Goal: Use online tool/utility: Utilize a website feature to perform a specific function

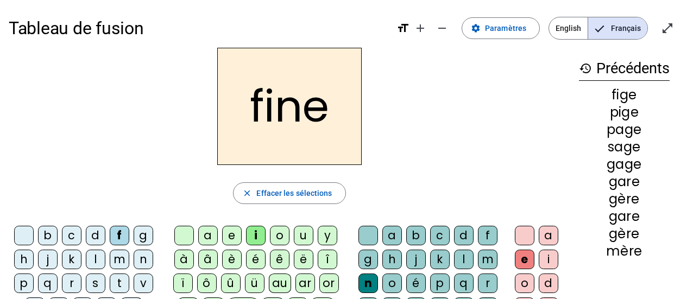
scroll to position [52, 0]
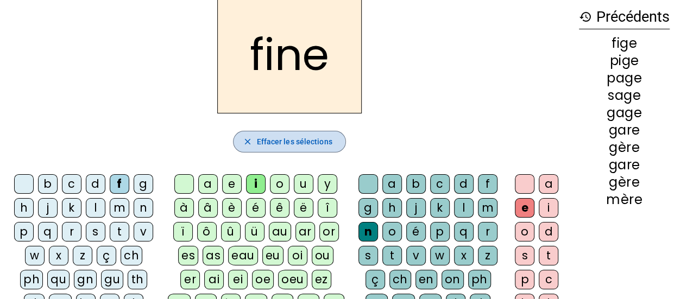
click at [286, 142] on span "Effacer les sélections" at bounding box center [293, 141] width 75 height 13
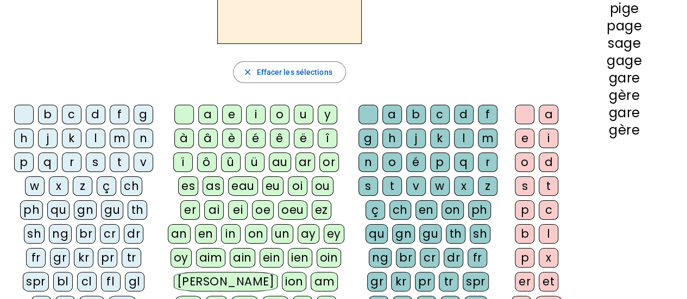
scroll to position [119, 0]
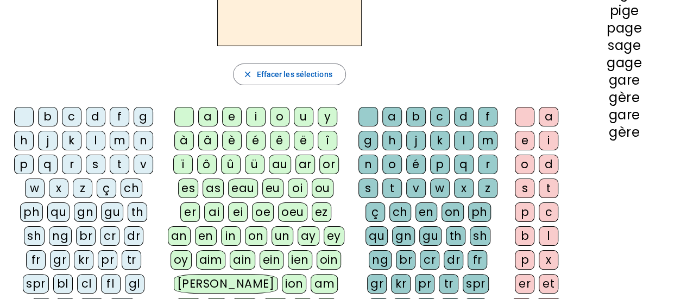
click at [46, 250] on div "fr" at bounding box center [36, 260] width 20 height 20
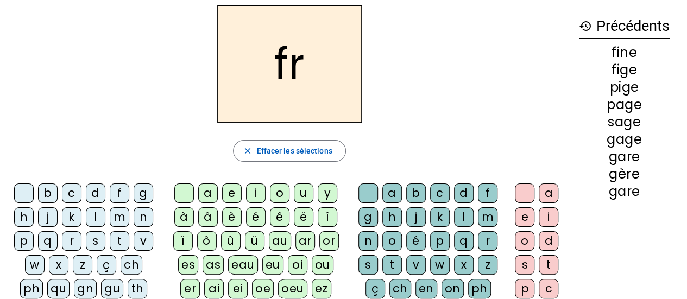
scroll to position [43, 0]
click at [232, 213] on div "è" at bounding box center [232, 217] width 20 height 20
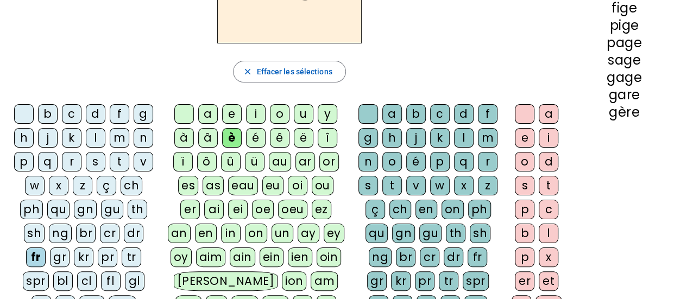
scroll to position [112, 0]
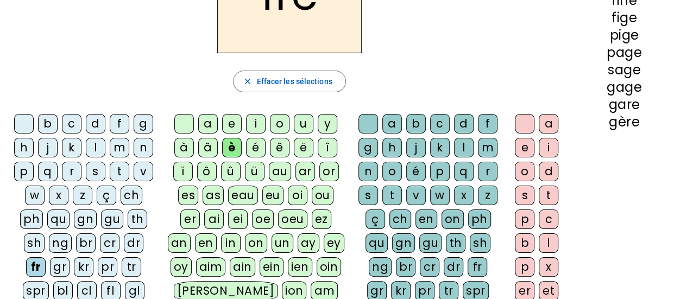
click at [482, 167] on div "r" at bounding box center [488, 172] width 20 height 20
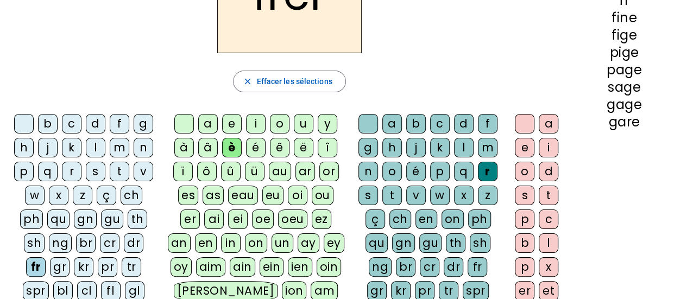
click at [524, 143] on div "e" at bounding box center [525, 148] width 20 height 20
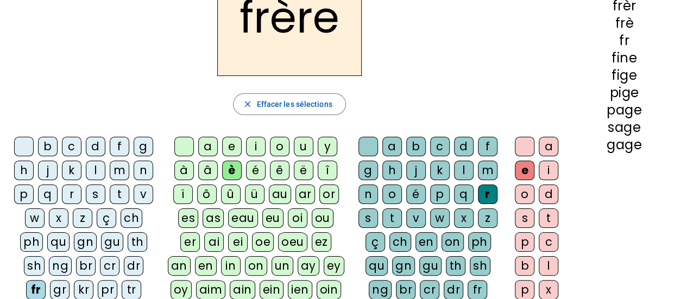
scroll to position [87, 0]
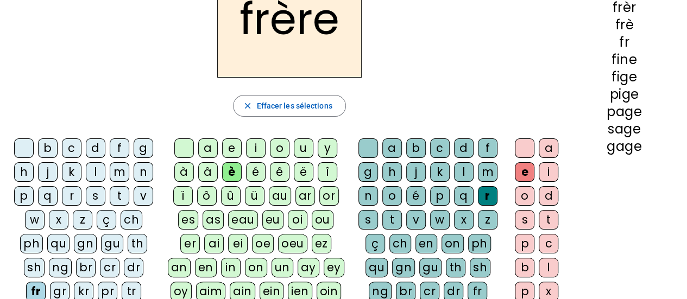
click at [22, 197] on div "p" at bounding box center [24, 196] width 20 height 20
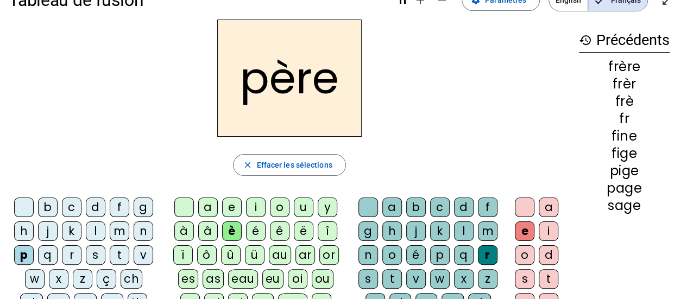
scroll to position [25, 0]
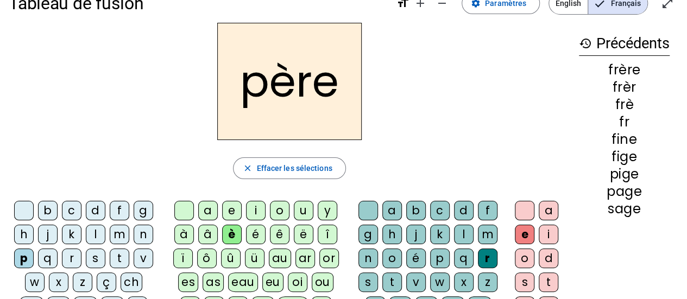
click at [121, 231] on div "m" at bounding box center [120, 235] width 20 height 20
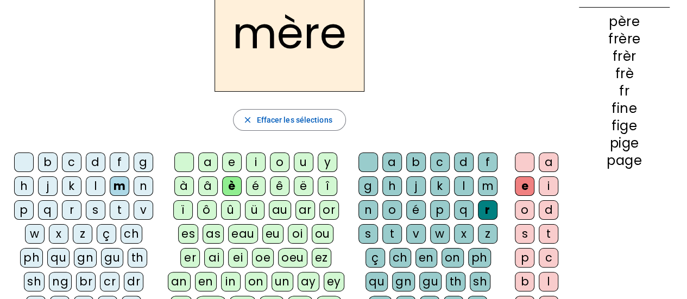
scroll to position [77, 0]
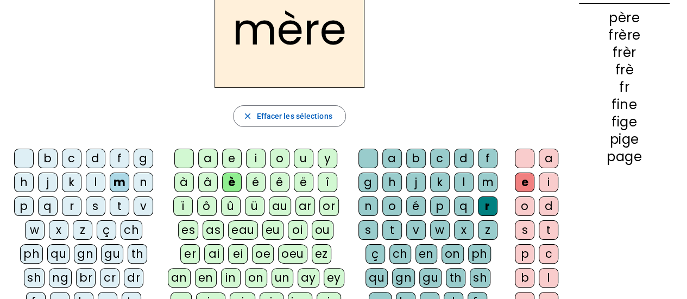
click at [137, 156] on div "g" at bounding box center [144, 159] width 20 height 20
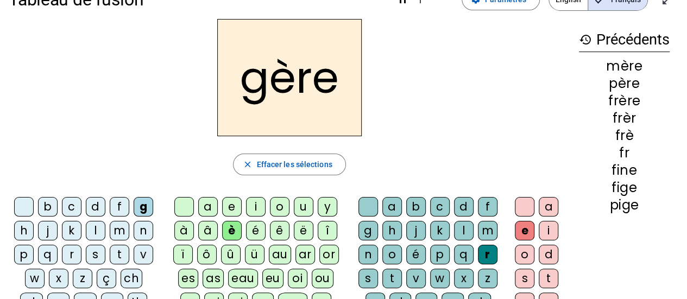
scroll to position [30, 0]
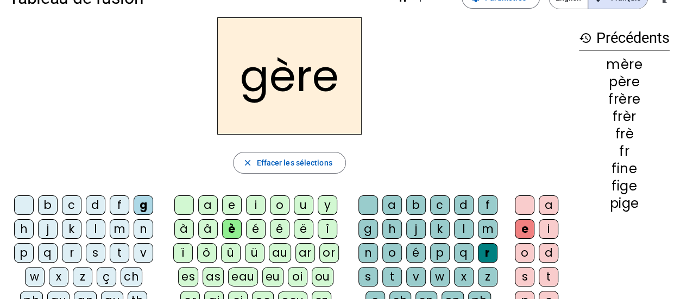
click at [212, 202] on div "a" at bounding box center [208, 205] width 20 height 20
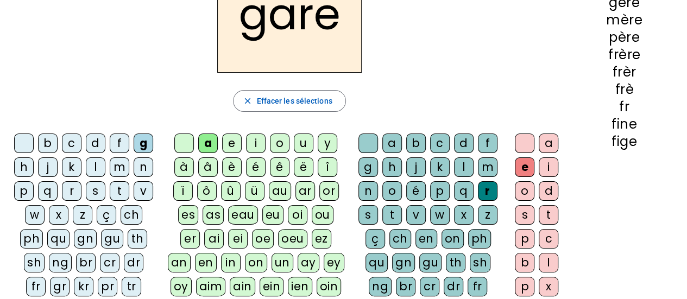
scroll to position [93, 0]
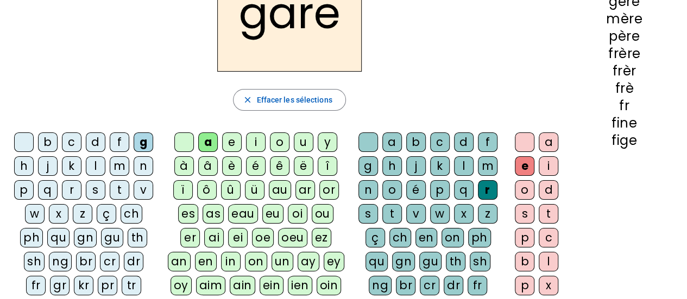
click at [368, 162] on div "g" at bounding box center [368, 166] width 20 height 20
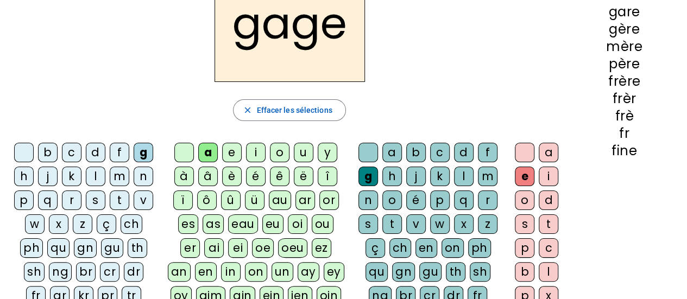
scroll to position [84, 0]
click at [92, 199] on div "s" at bounding box center [96, 200] width 20 height 20
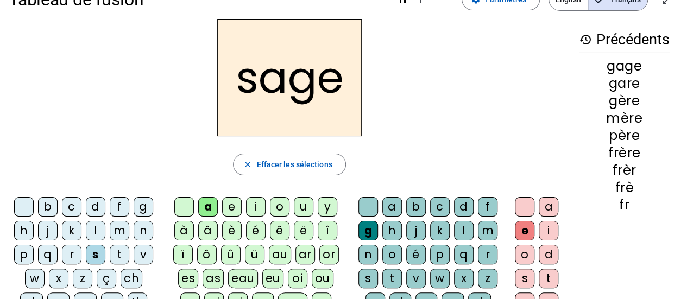
scroll to position [28, 0]
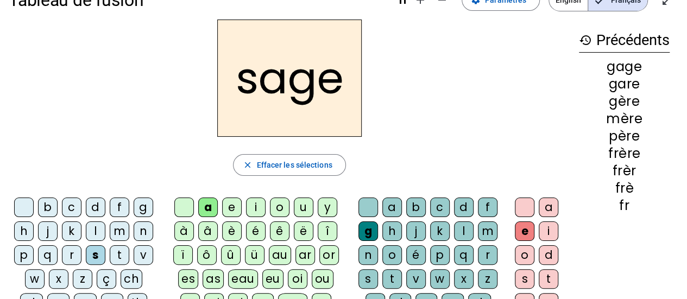
click at [188, 202] on div at bounding box center [184, 208] width 20 height 20
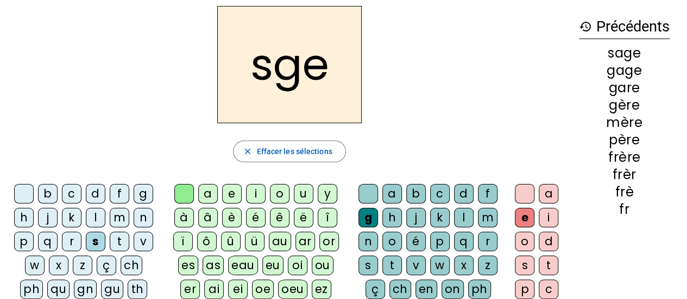
scroll to position [41, 0]
click at [204, 200] on div "a" at bounding box center [208, 195] width 20 height 20
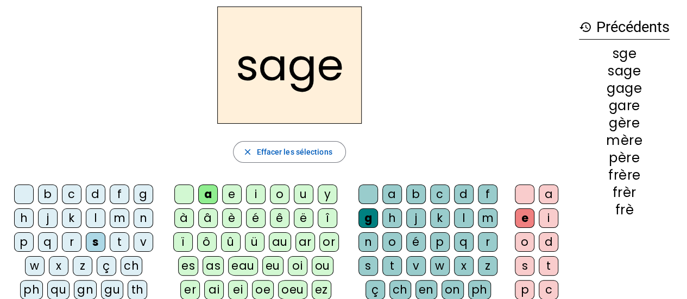
click at [19, 243] on div "p" at bounding box center [24, 242] width 20 height 20
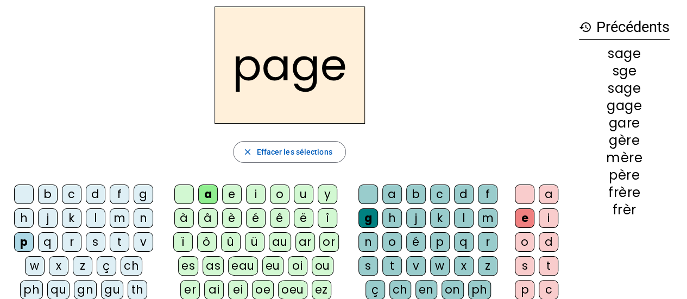
click at [259, 191] on div "i" at bounding box center [256, 195] width 20 height 20
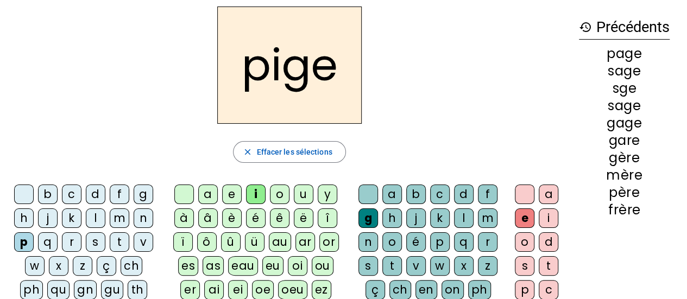
click at [112, 196] on div "f" at bounding box center [120, 195] width 20 height 20
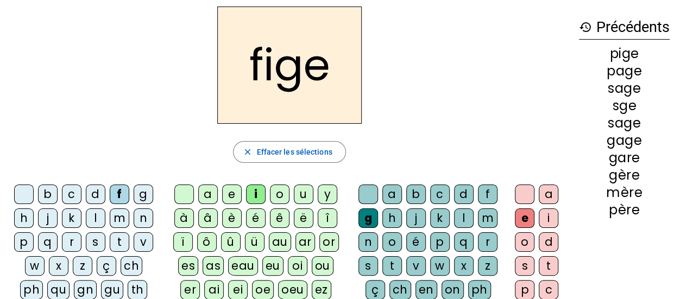
click at [465, 270] on div "x" at bounding box center [464, 266] width 20 height 20
